Goal: Find specific page/section: Find specific page/section

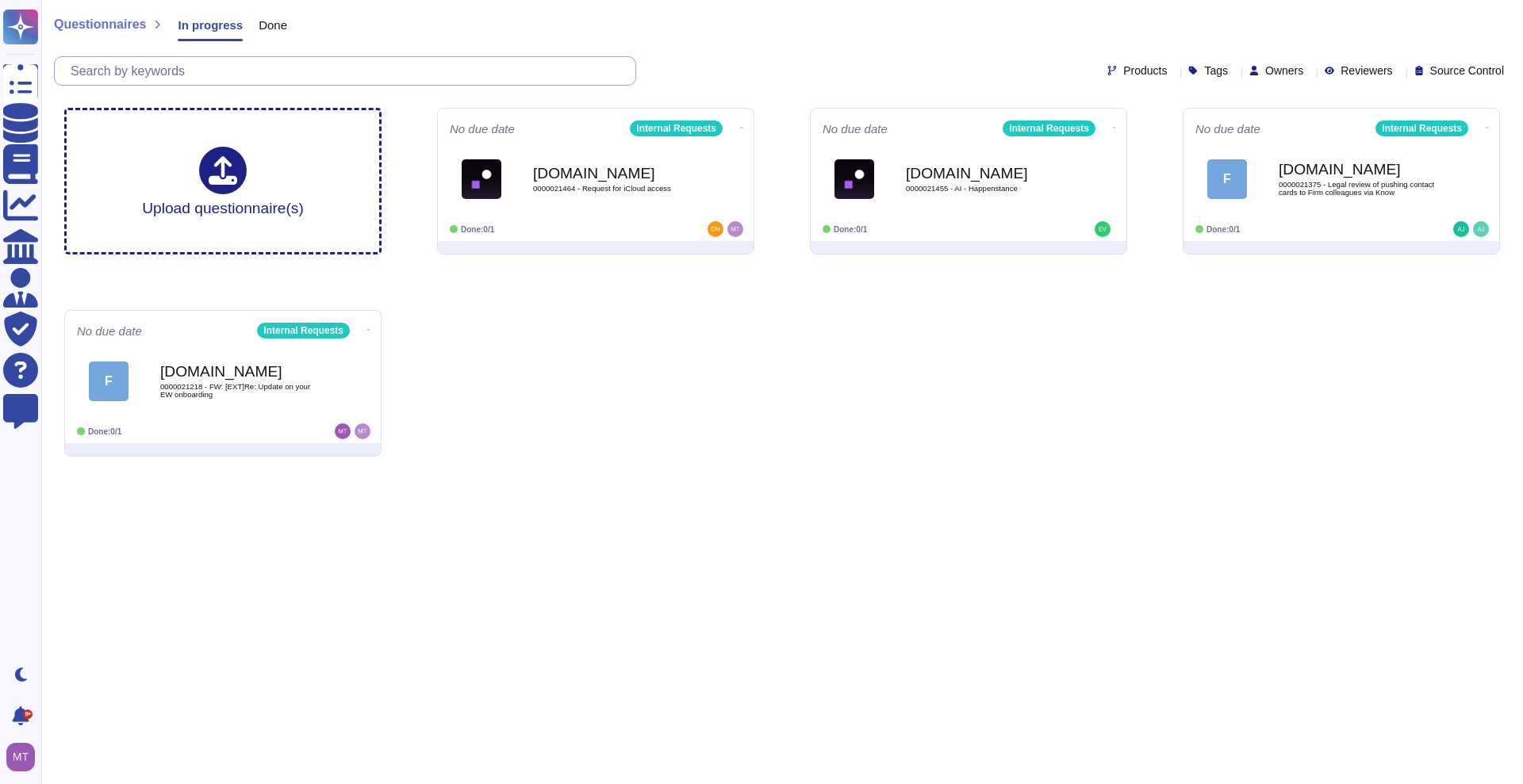
click at [204, 67] on input "text" at bounding box center [349, 70] width 573 height 28
paste input "Cyber - Insurance Renewal Application"
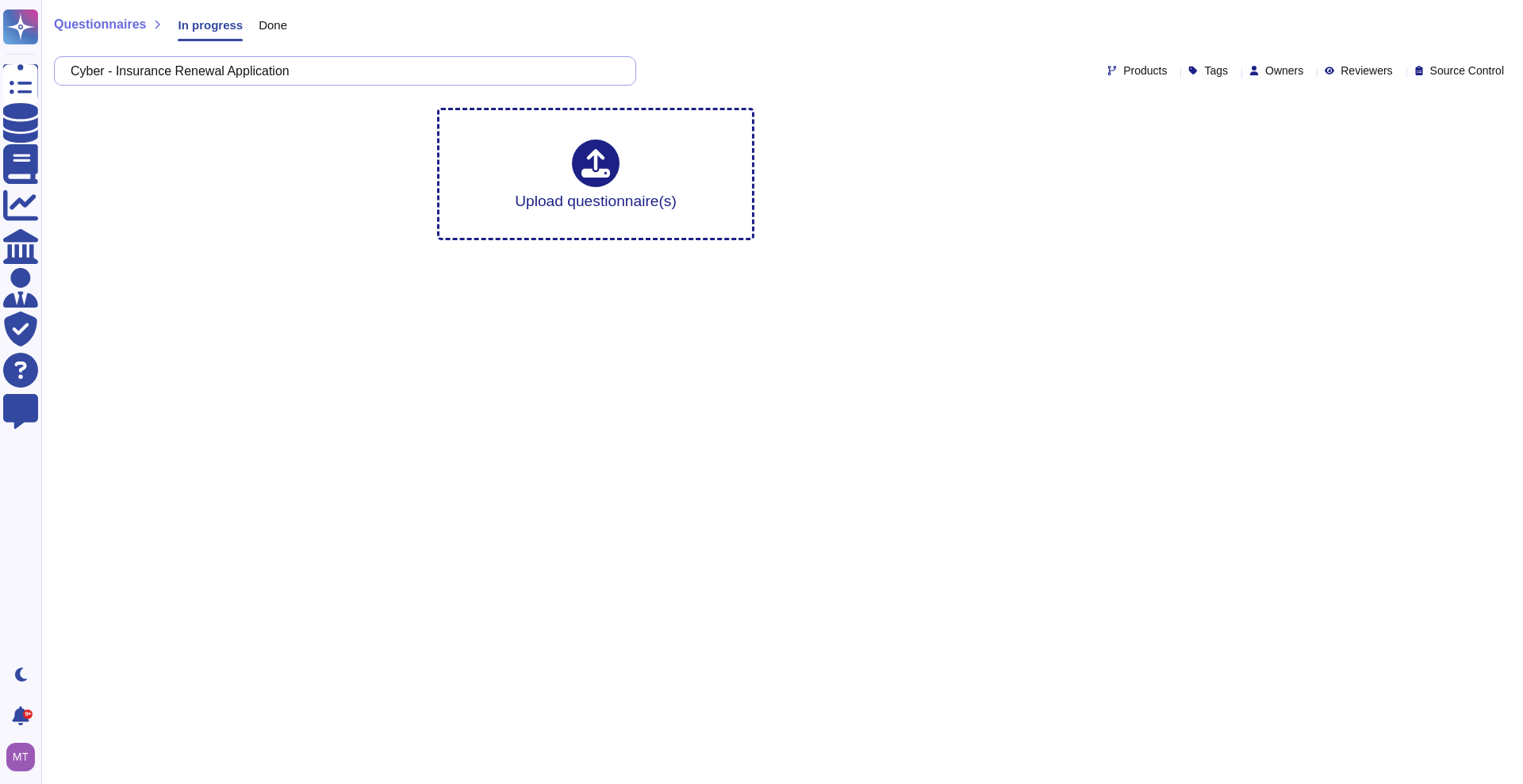
type input "Cyber - Insurance Renewal Application"
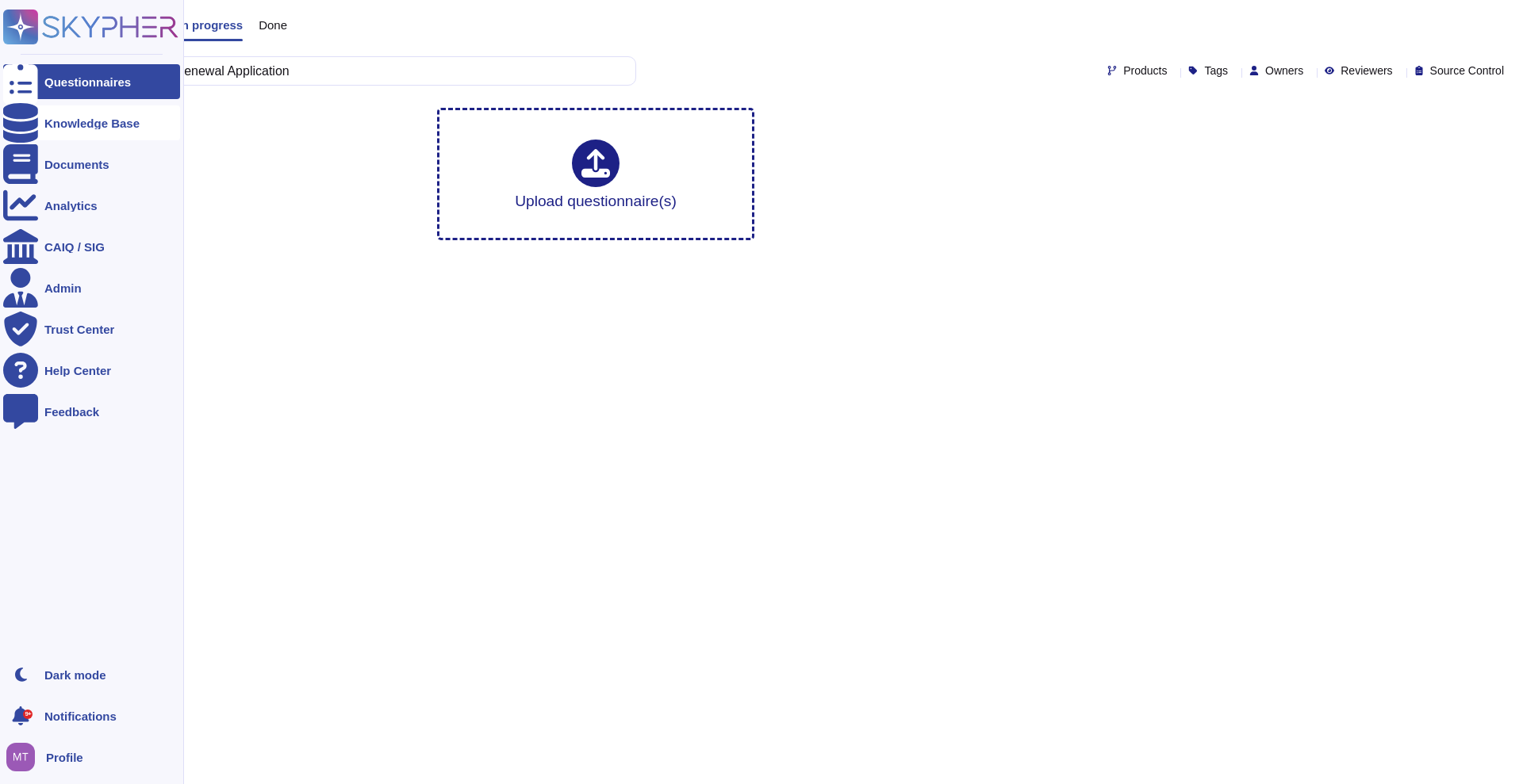
click at [21, 129] on icon at bounding box center [20, 123] width 35 height 40
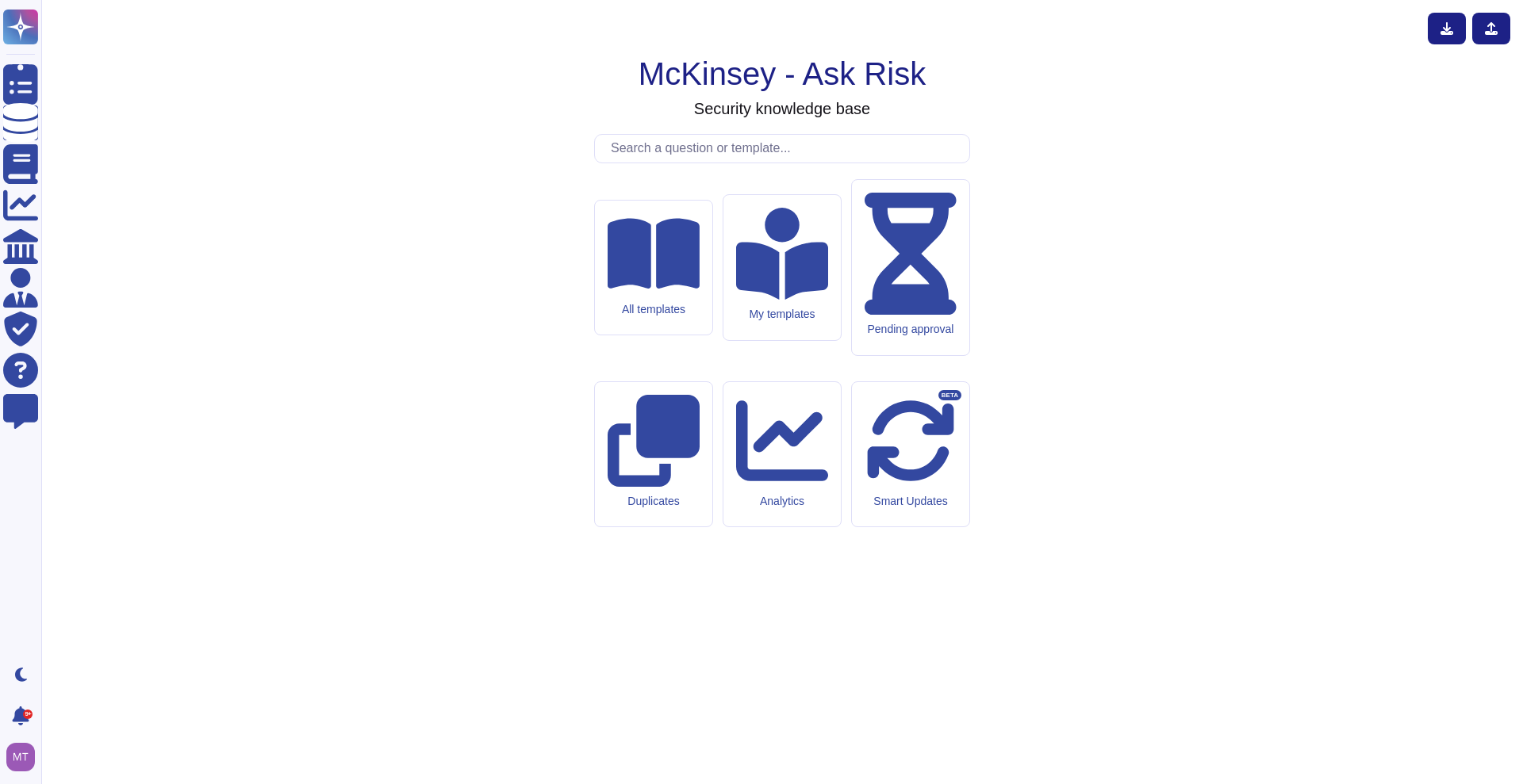
click at [840, 163] on input "text" at bounding box center [785, 148] width 366 height 28
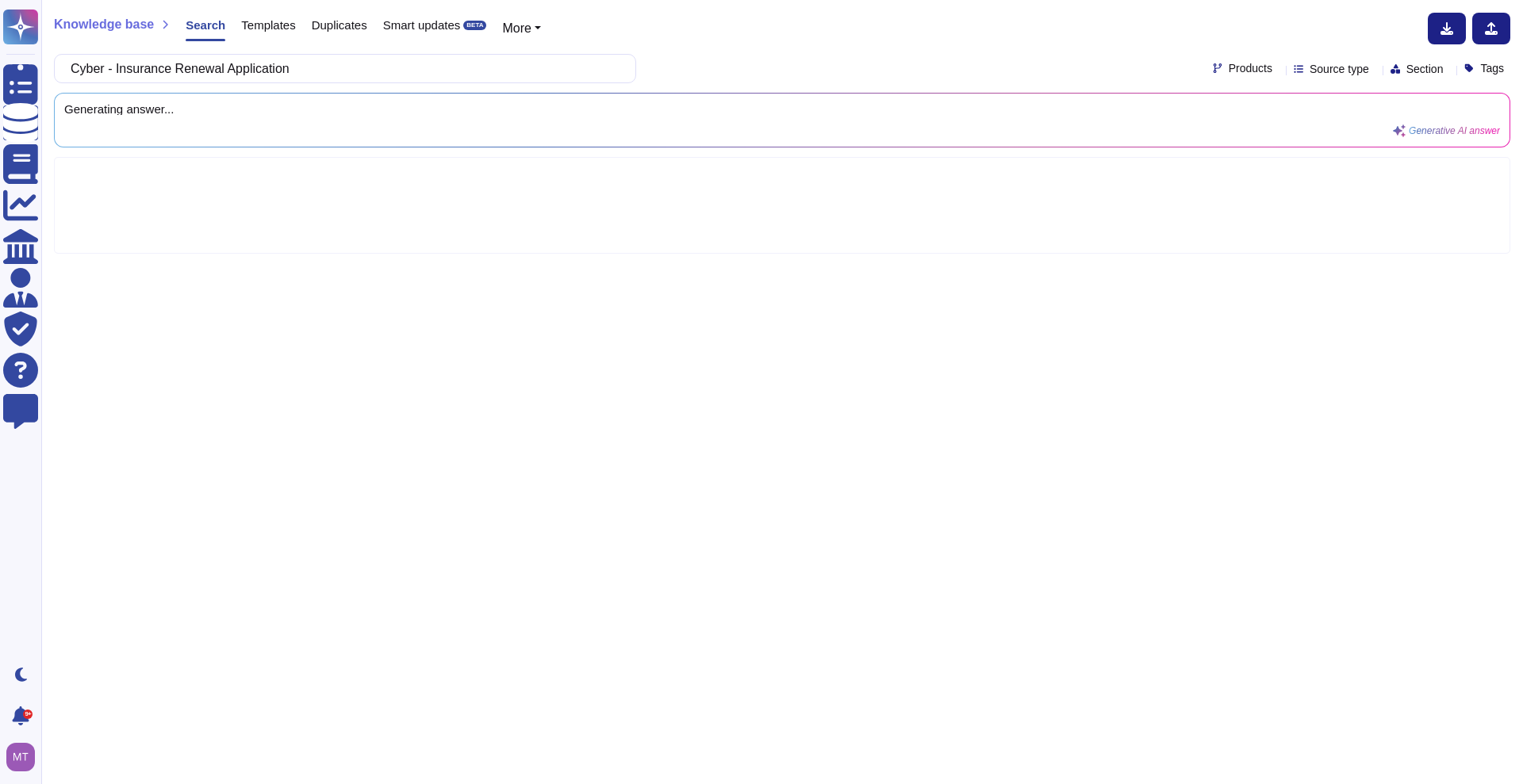
drag, startPoint x: 354, startPoint y: 76, endPoint x: 184, endPoint y: 76, distance: 170.0
click at [184, 76] on input "Cyber - Insurance Renewal Application" at bounding box center [341, 68] width 557 height 28
type input "Cyber - Insurance application"
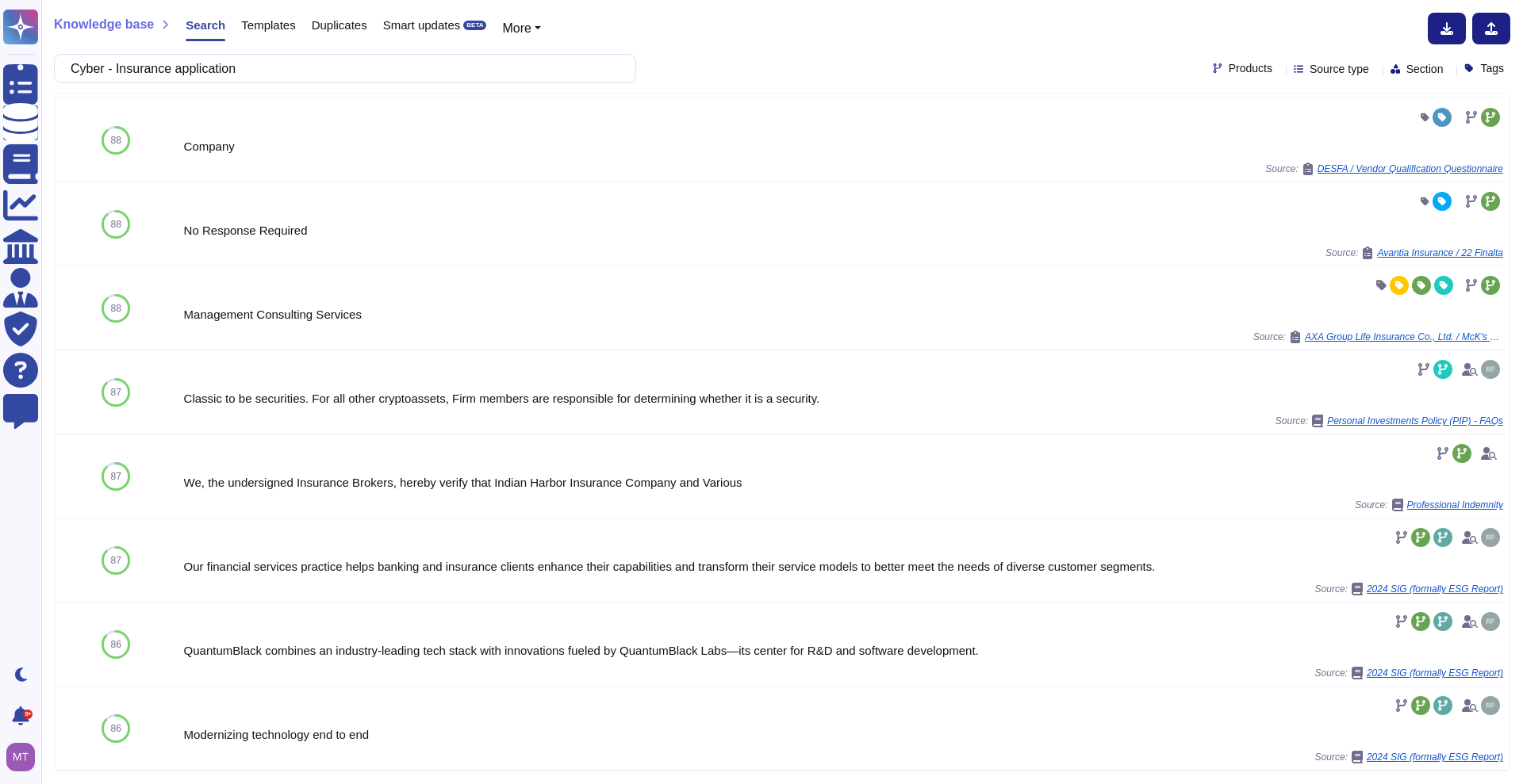
scroll to position [602, 0]
